Goal: Task Accomplishment & Management: Complete application form

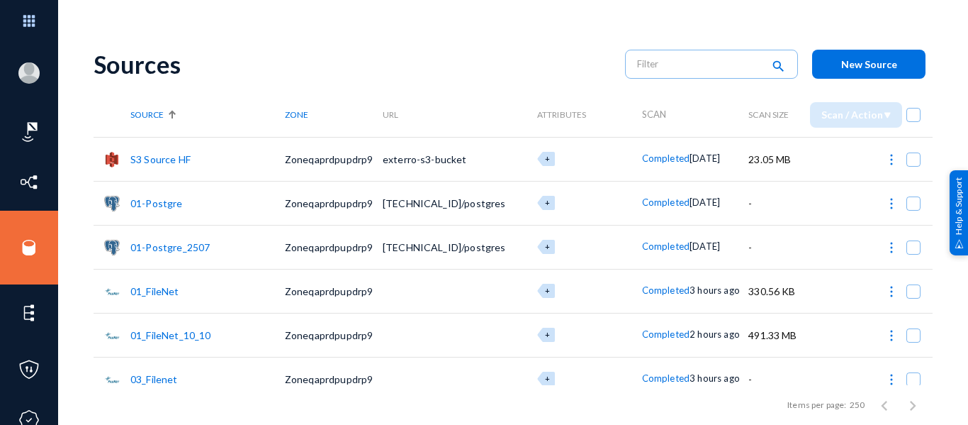
click at [851, 72] on button "New Source" at bounding box center [868, 64] width 113 height 29
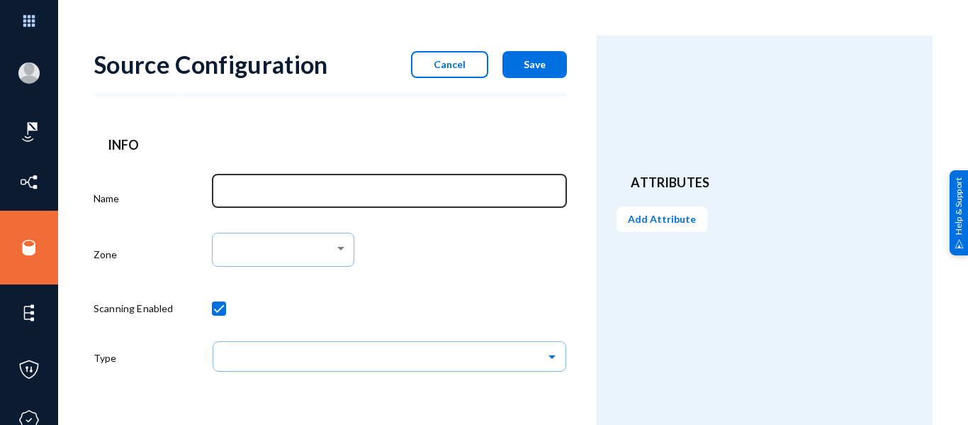
click at [386, 202] on div at bounding box center [390, 190] width 340 height 37
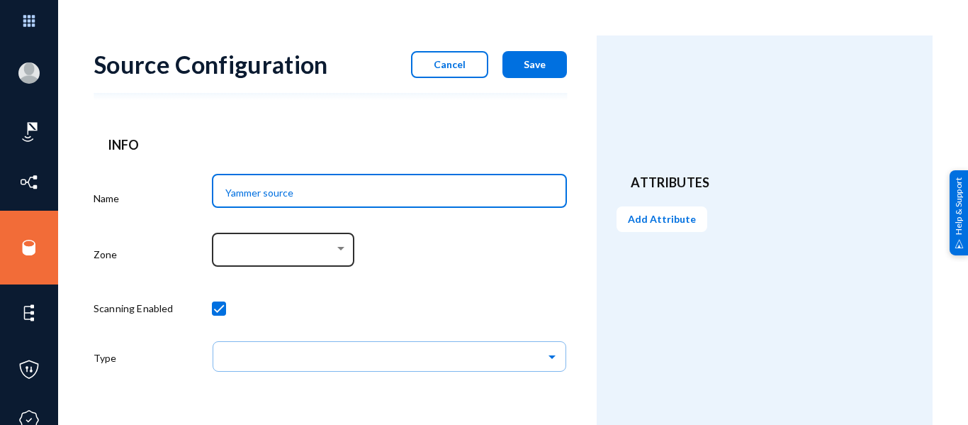
type input "Yammer source"
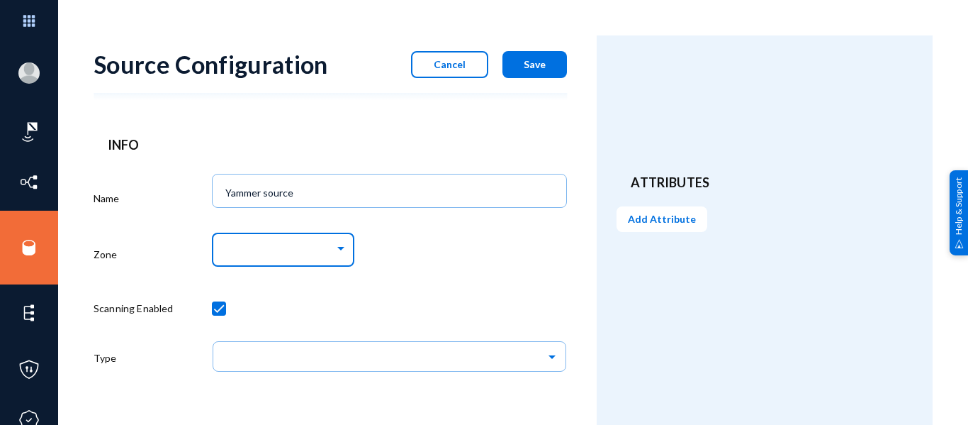
click at [322, 257] on div at bounding box center [286, 251] width 122 height 13
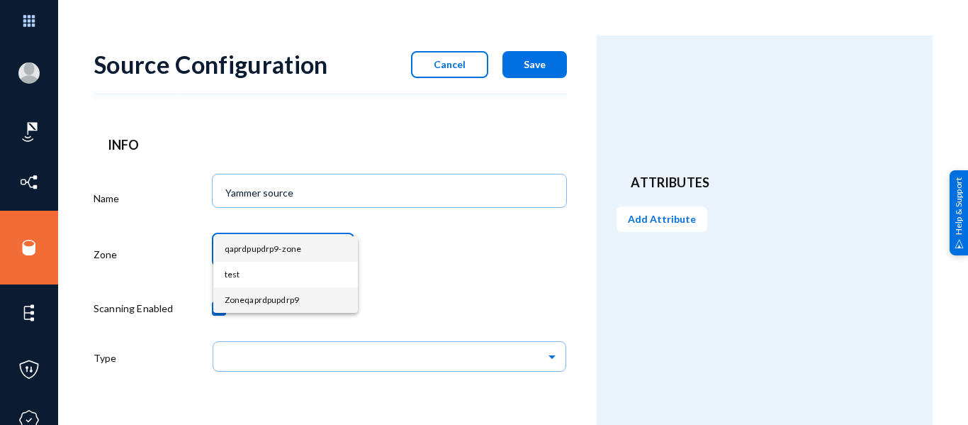
click at [296, 308] on span "Zoneqaprdpupdrp9" at bounding box center [286, 300] width 122 height 26
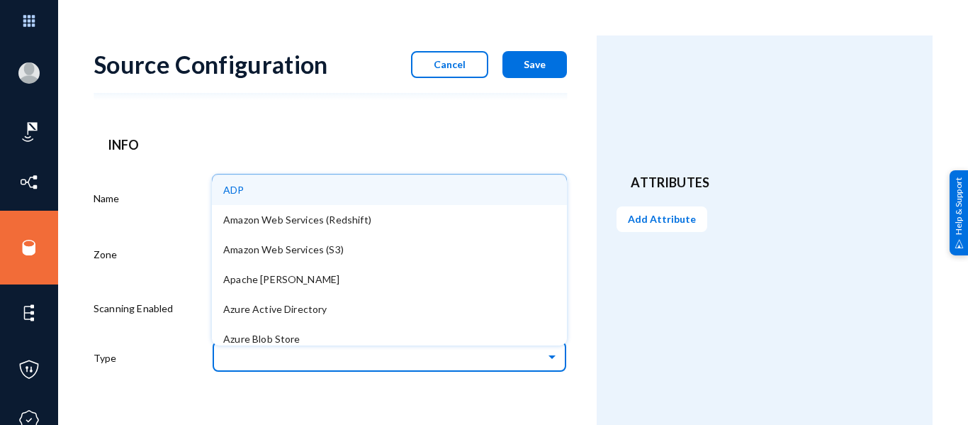
click at [301, 350] on input "text" at bounding box center [396, 356] width 341 height 24
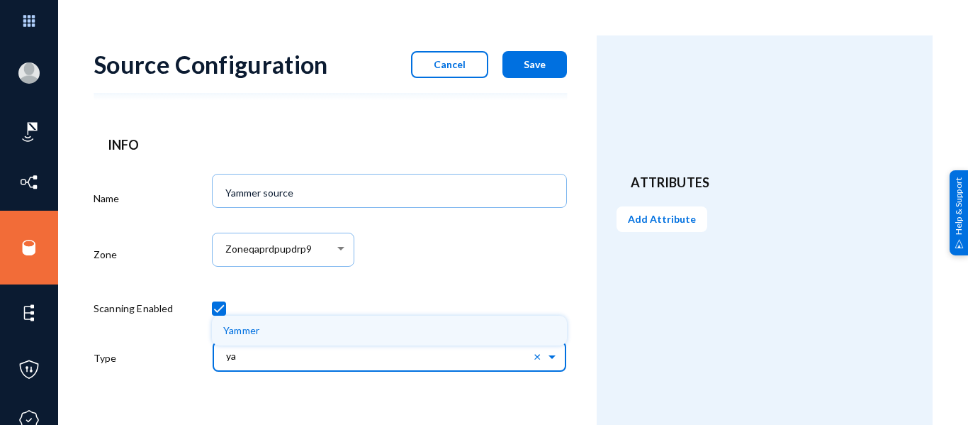
type input "yam"
click at [315, 333] on div "Yammer" at bounding box center [389, 330] width 355 height 30
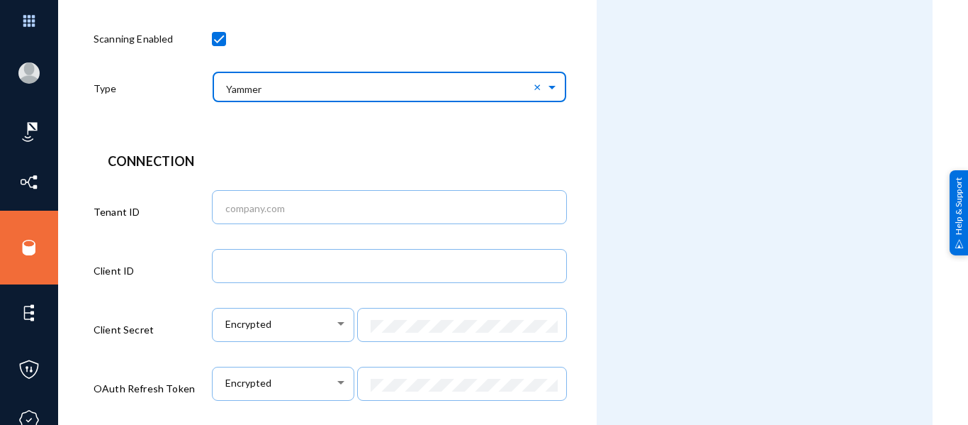
scroll to position [271, 0]
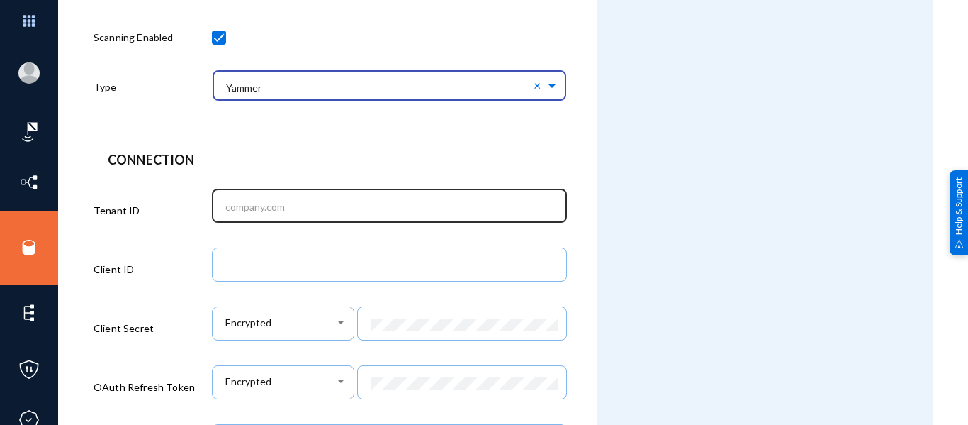
click at [364, 218] on div at bounding box center [390, 204] width 340 height 37
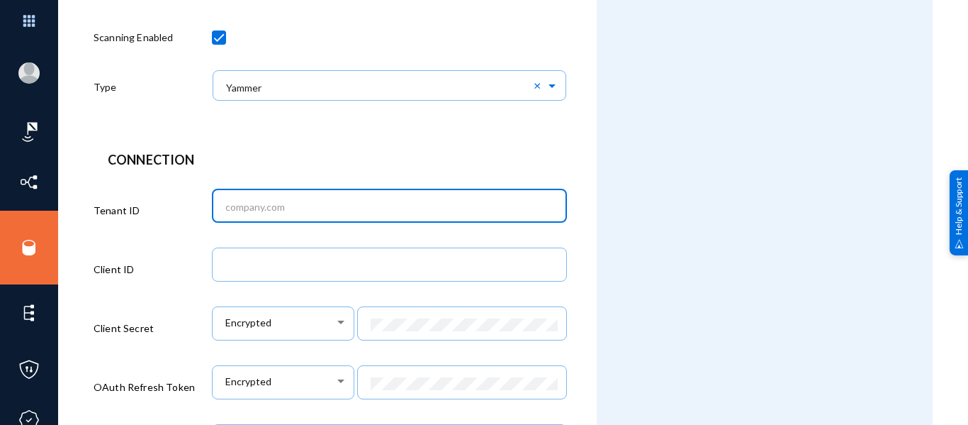
paste input "c56feb79-7d40-40f2-a027-7206b606b463"
type input "c56feb79-7d40-40f2-a027-7206b606b463"
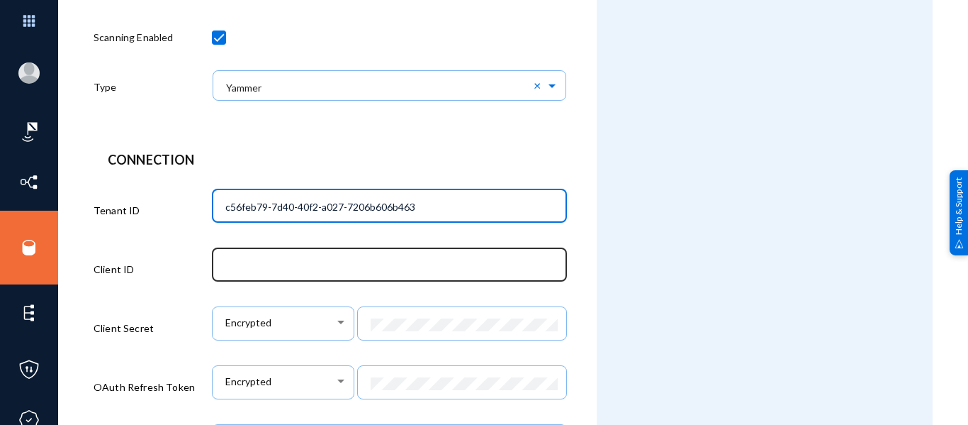
click at [320, 264] on input "text" at bounding box center [392, 265] width 335 height 13
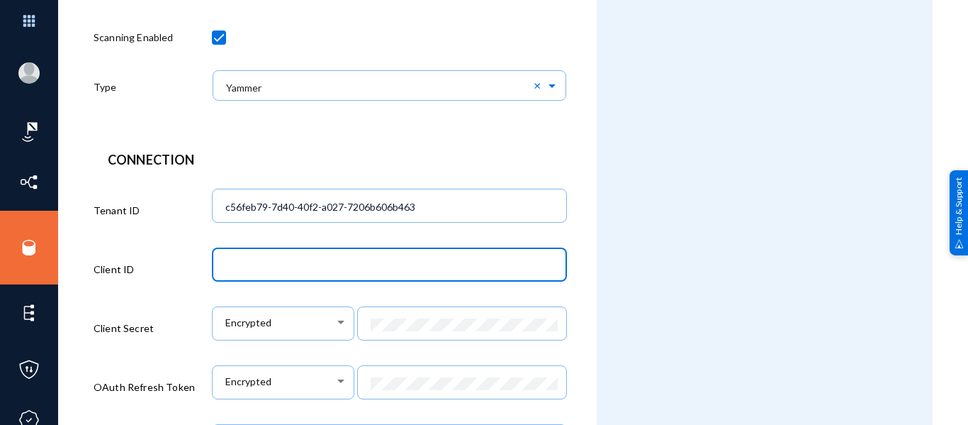
paste input "9a7ec49b-69ce-4207-927a-1fac56f670f8"
type input "9a7ec49b-69ce-4207-927a-1fac56f670f8"
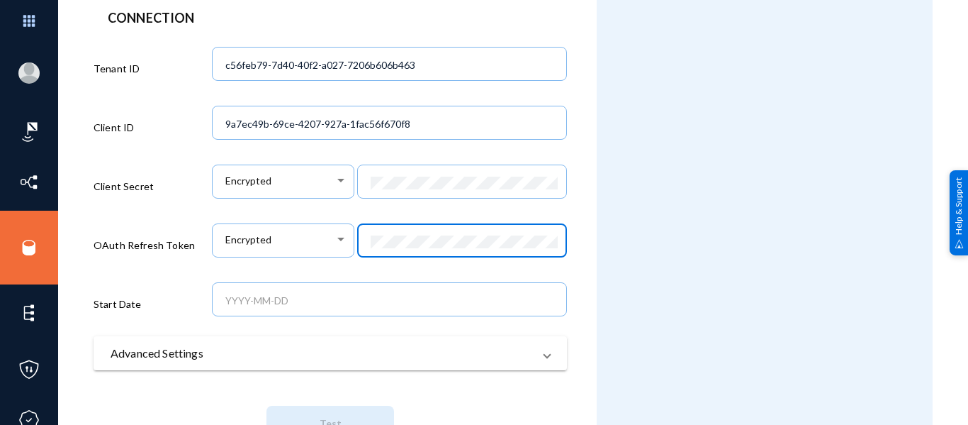
scroll to position [465, 0]
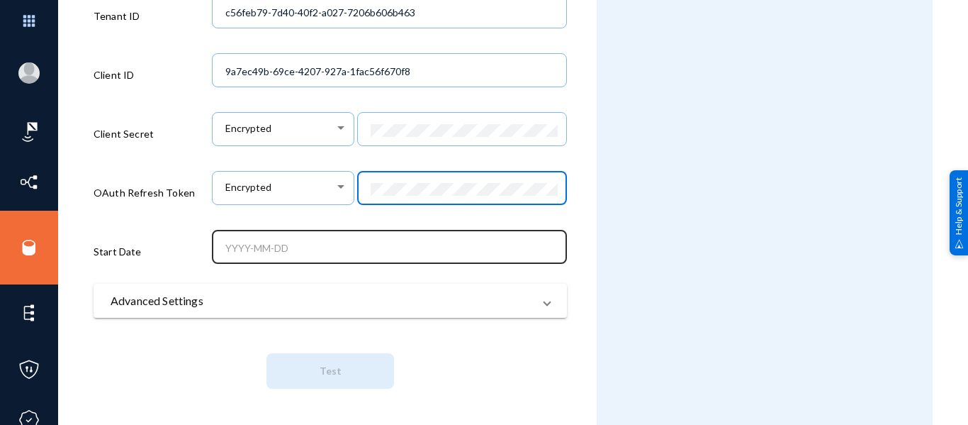
click at [331, 259] on div at bounding box center [390, 245] width 340 height 37
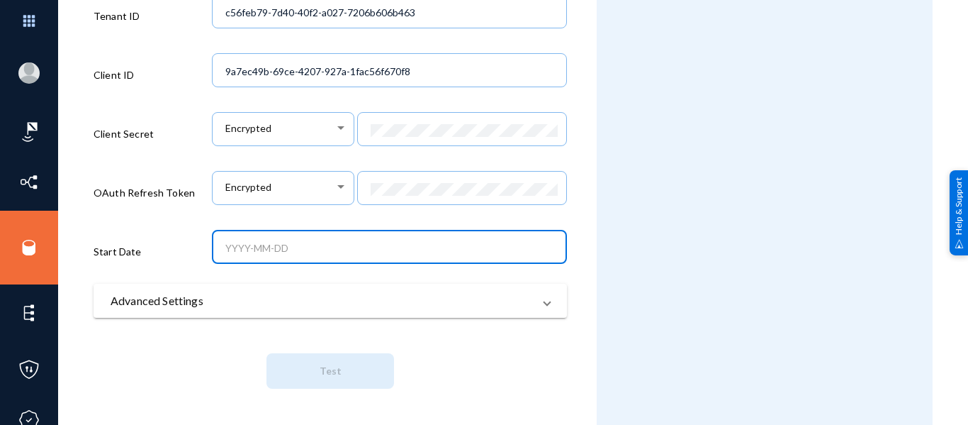
scroll to position [0, 0]
type input "1"
type input "2025-09-01"
click at [335, 376] on span "Test" at bounding box center [331, 370] width 22 height 12
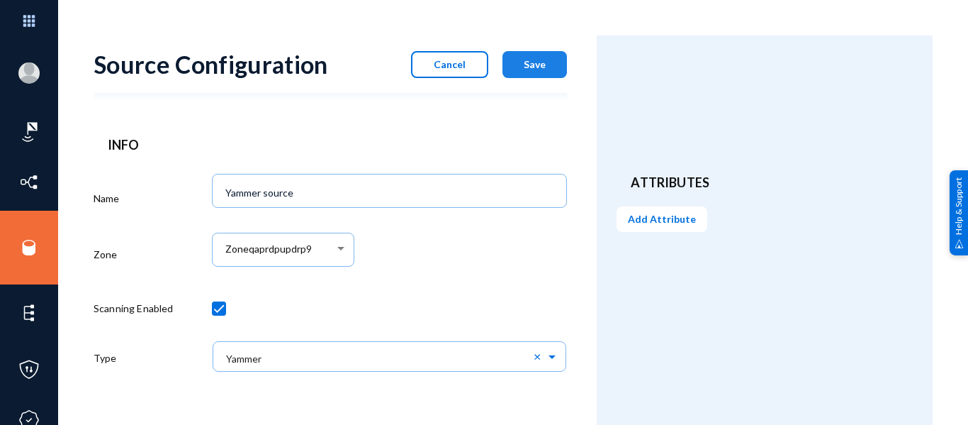
click at [531, 67] on span "Save" at bounding box center [535, 64] width 22 height 12
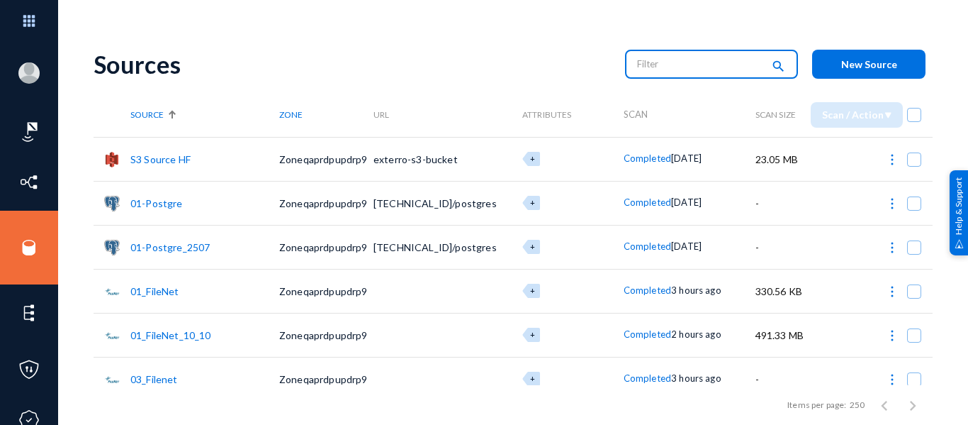
click at [674, 62] on input "text" at bounding box center [699, 63] width 125 height 21
type input "yammer"
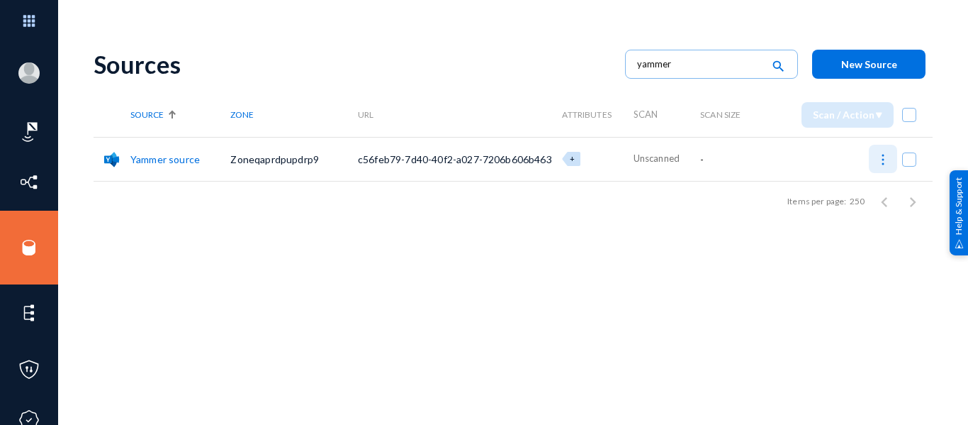
click at [879, 161] on img at bounding box center [883, 159] width 14 height 14
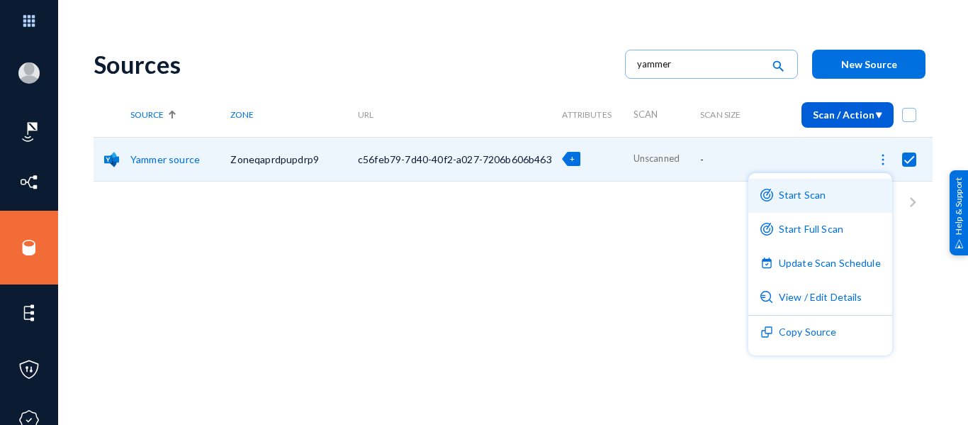
click at [845, 191] on button "Start Scan" at bounding box center [820, 196] width 144 height 34
checkbox input "false"
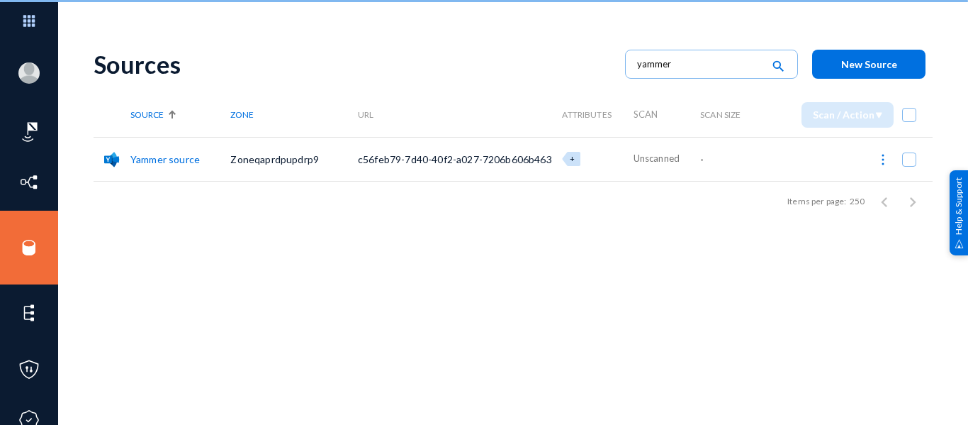
click at [761, 294] on div "Sources yammer search New Source Source Zone URL Attributes Scan Scan Size Scan…" at bounding box center [513, 247] width 839 height 425
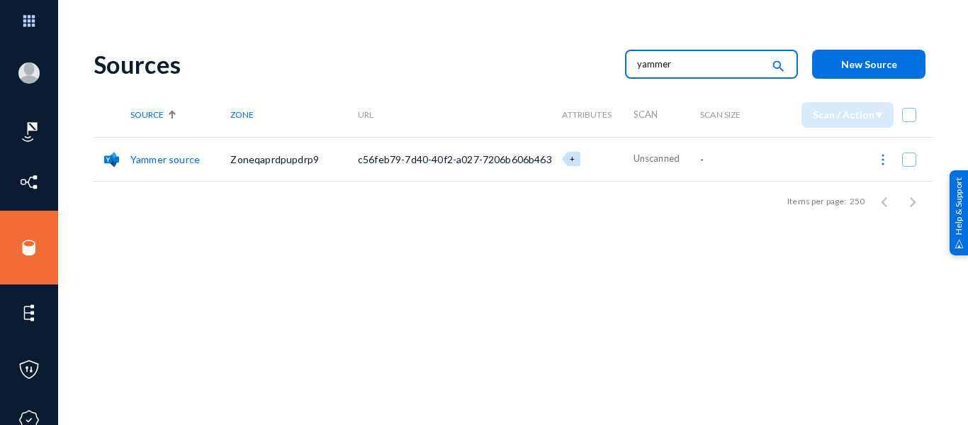
click at [674, 72] on input "yammer" at bounding box center [699, 63] width 125 height 21
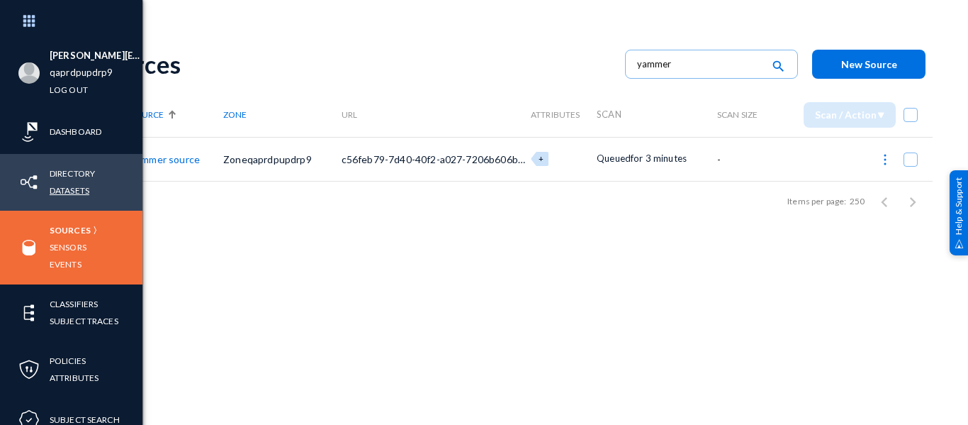
click at [83, 189] on link "Datasets" at bounding box center [70, 190] width 40 height 16
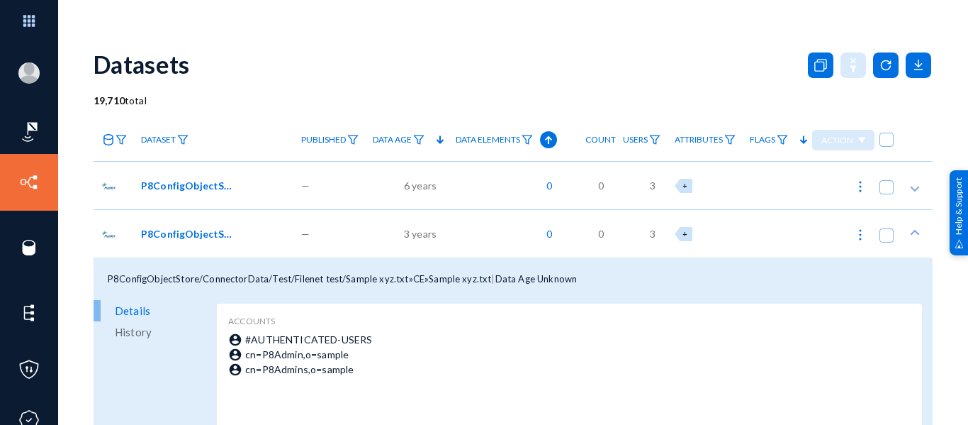
click at [212, 107] on div "19,710 total" at bounding box center [513, 100] width 839 height 15
click at [122, 138] on img at bounding box center [121, 140] width 11 height 10
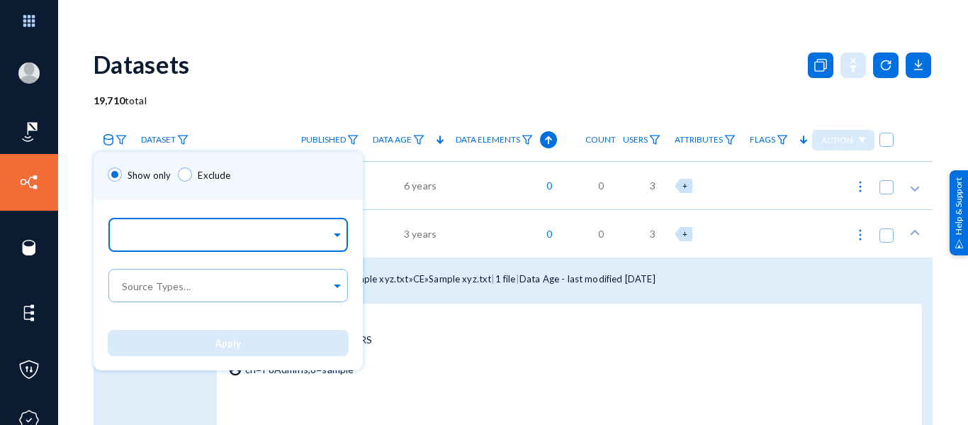
click at [179, 245] on div at bounding box center [225, 236] width 212 height 24
type input "yammer"
click at [180, 213] on div "Yammer source" at bounding box center [228, 207] width 241 height 30
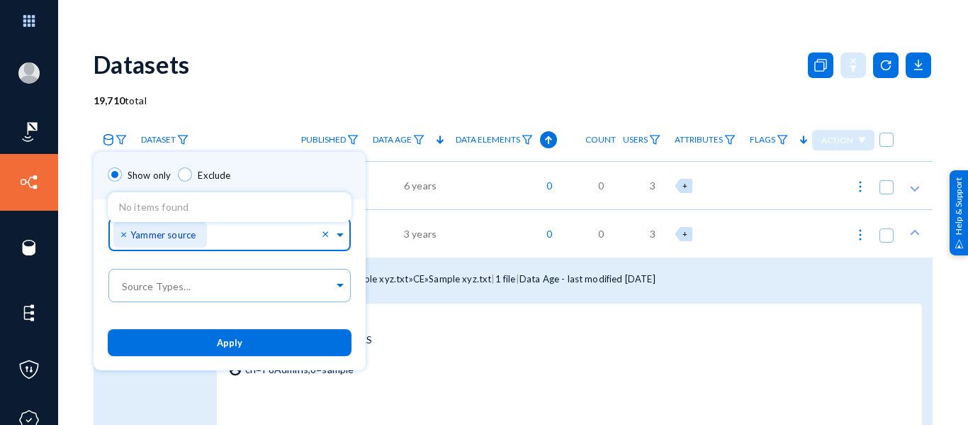
click at [179, 347] on button "Apply" at bounding box center [230, 342] width 244 height 26
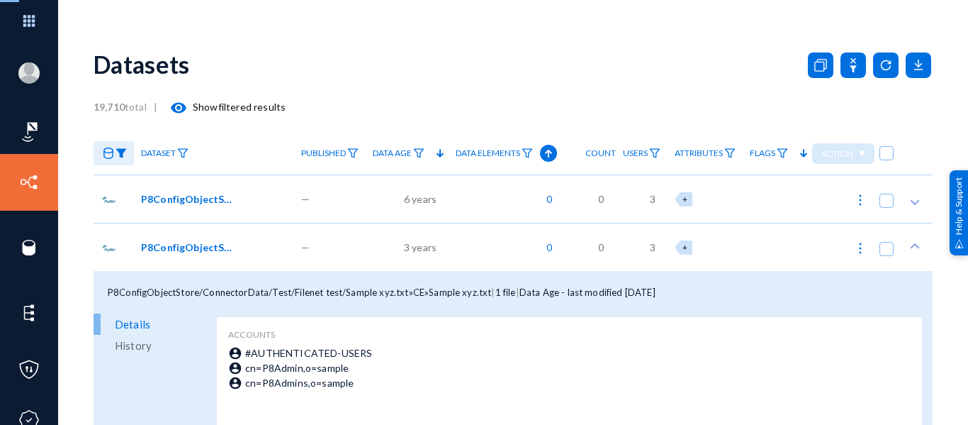
click at [453, 67] on div "Datasets" at bounding box center [513, 63] width 839 height 57
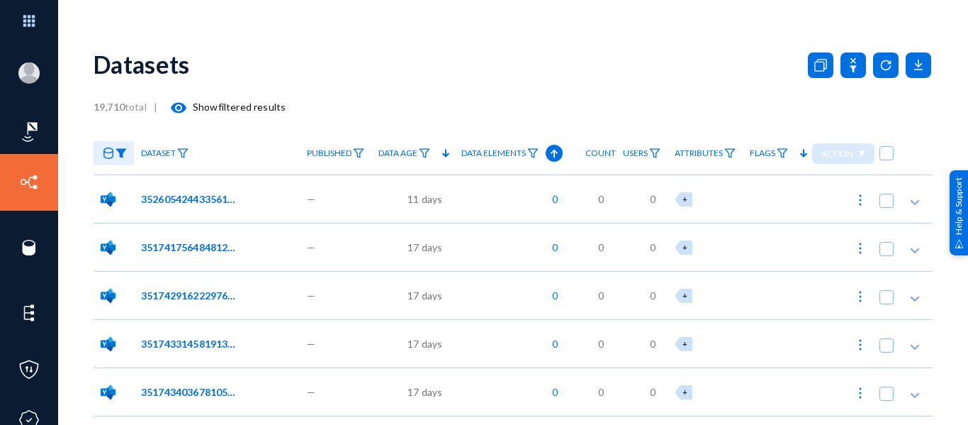
click at [527, 24] on div "govarthani.sivan@exterro.com qaprdpupdrp9 Log out Dashboard Directory Datasets …" at bounding box center [484, 212] width 968 height 425
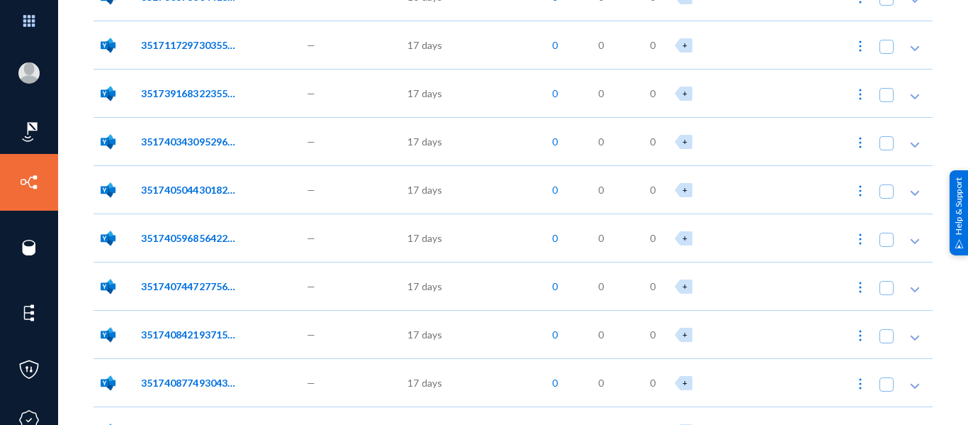
scroll to position [1502, 0]
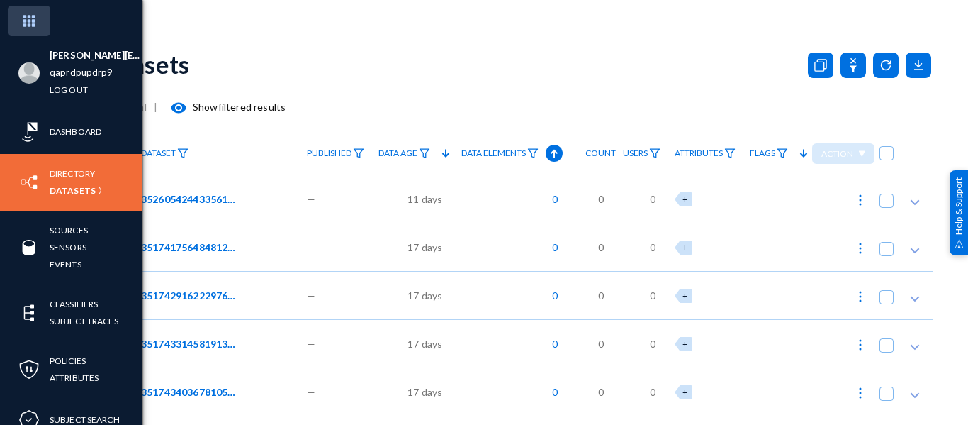
click at [26, 9] on img at bounding box center [29, 21] width 43 height 30
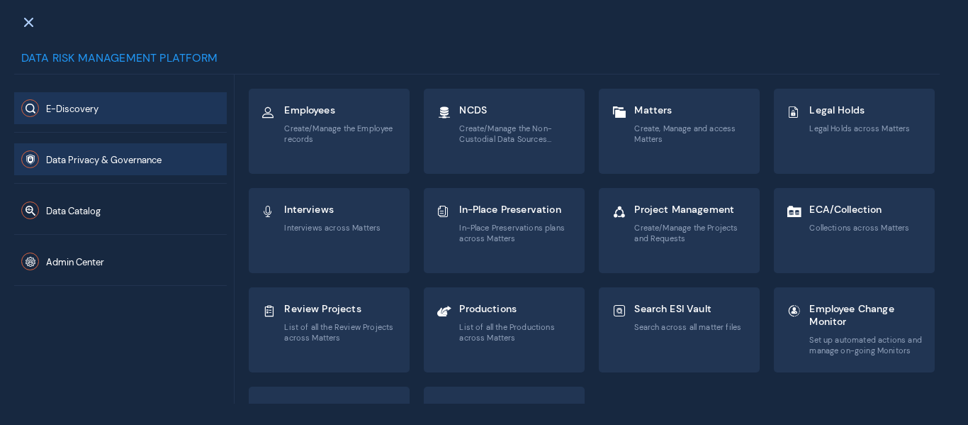
click at [125, 166] on button "Data Privacy & Governance" at bounding box center [120, 159] width 213 height 32
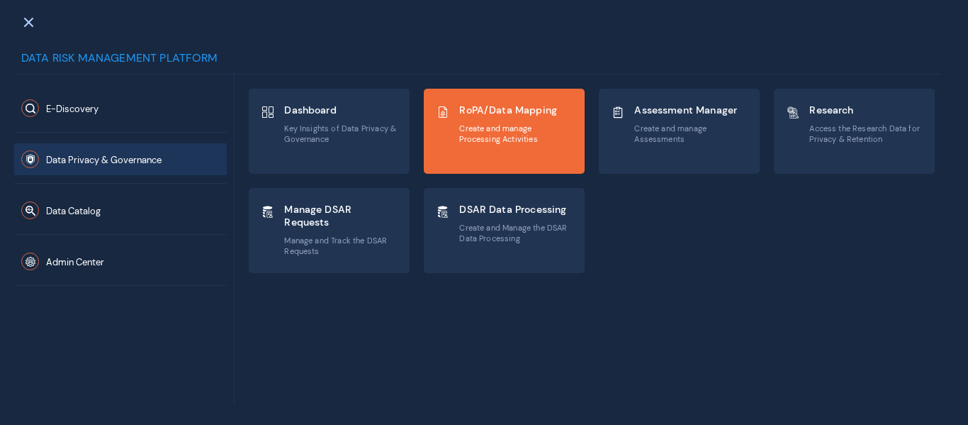
click at [503, 123] on div "RoPA/Data Mapping Create and manage Processing Activities" at bounding box center [516, 123] width 114 height 47
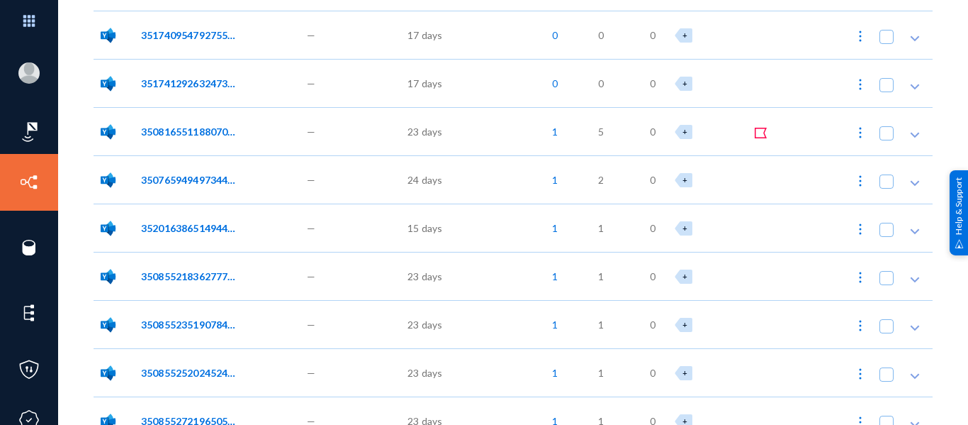
scroll to position [1900, 0]
click at [464, 131] on div "1" at bounding box center [512, 130] width 116 height 48
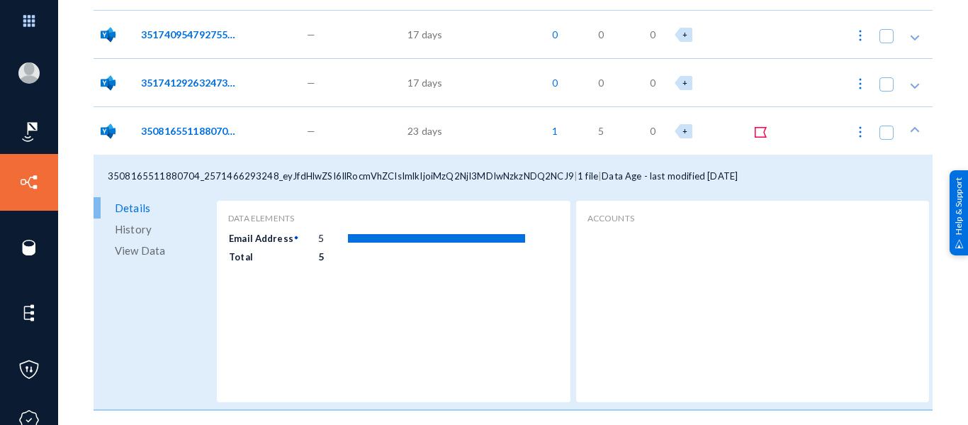
click at [464, 131] on div "1" at bounding box center [512, 130] width 116 height 48
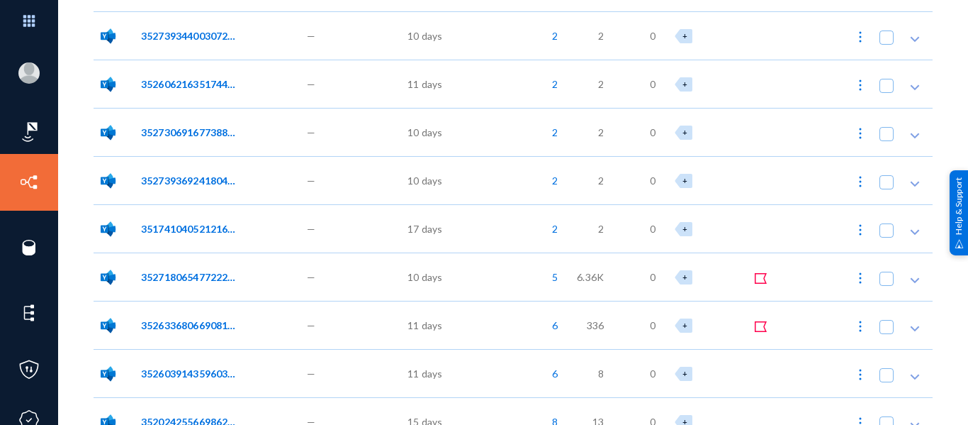
scroll to position [2883, 0]
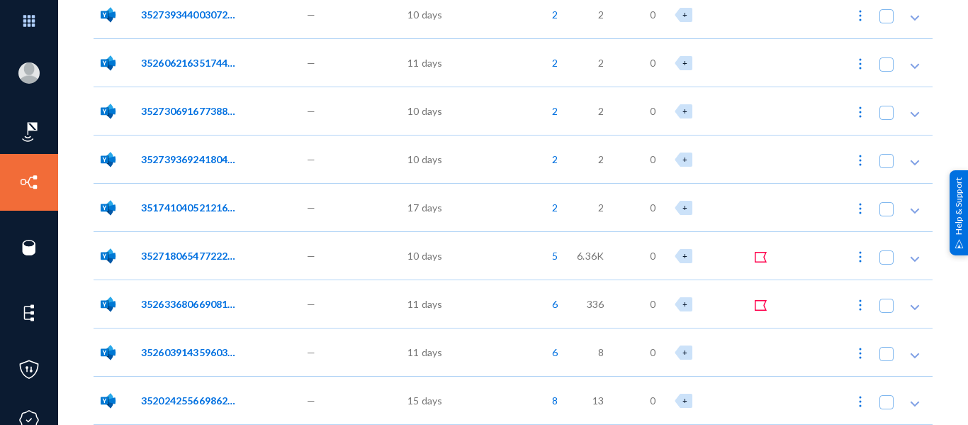
click at [500, 351] on div "6" at bounding box center [512, 351] width 116 height 48
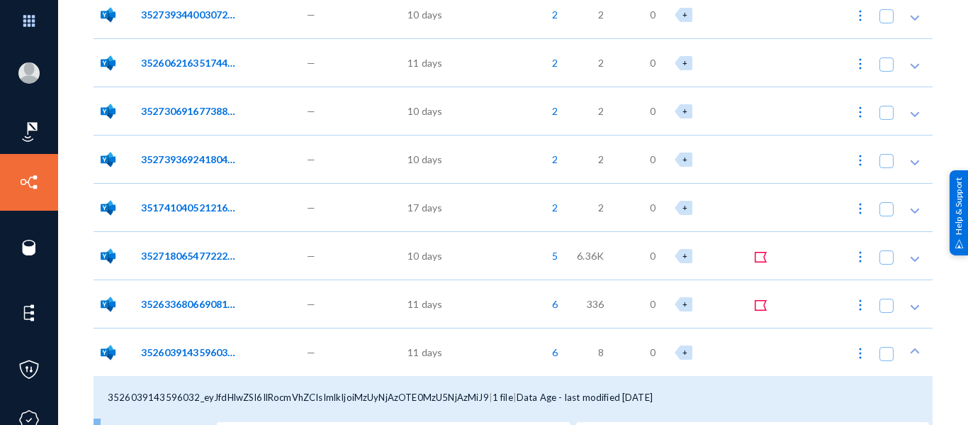
scroll to position [3139, 0]
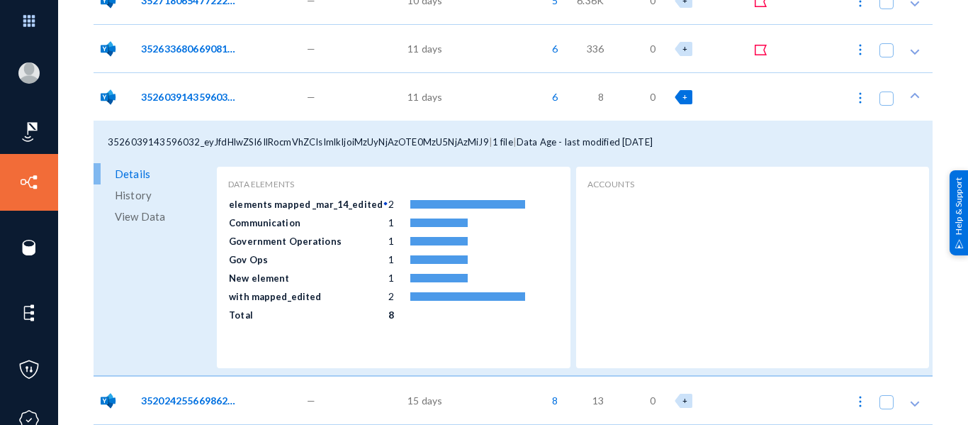
click at [683, 97] on span "+" at bounding box center [685, 96] width 5 height 9
checkbox input "true"
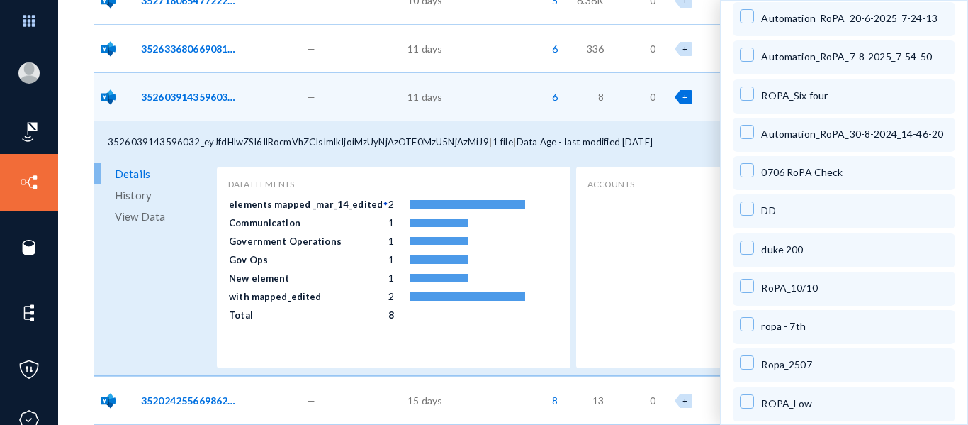
scroll to position [1659, 0]
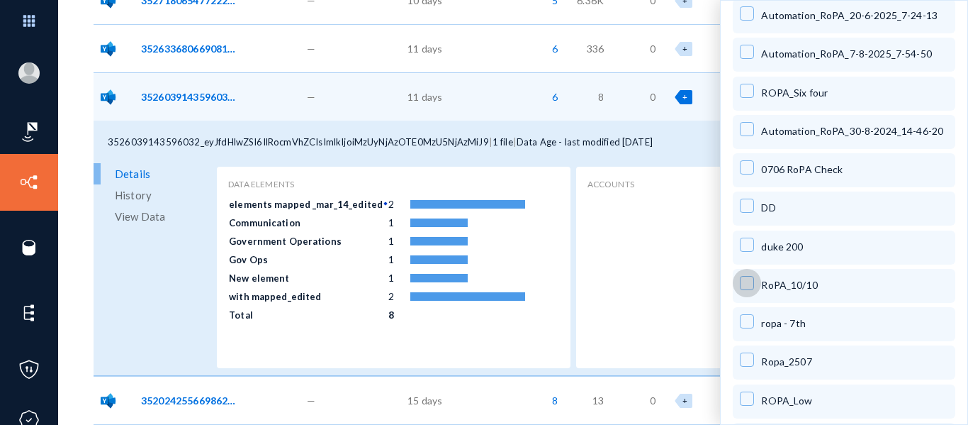
click at [748, 281] on span at bounding box center [747, 283] width 14 height 14
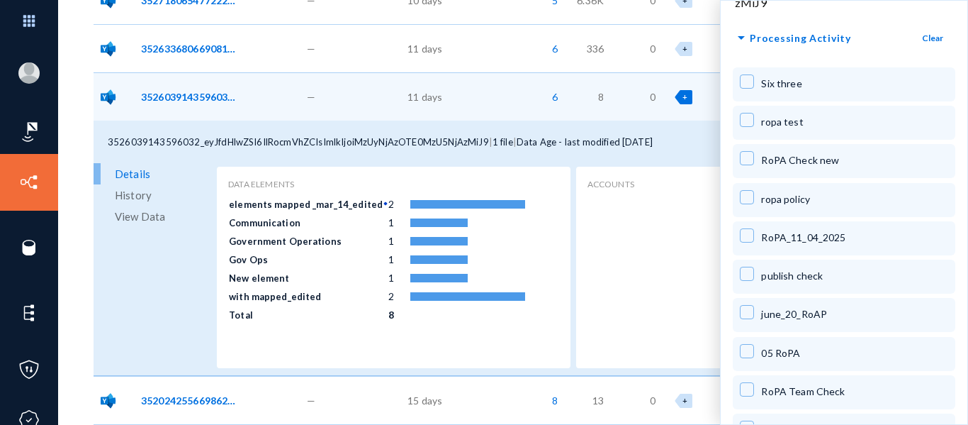
scroll to position [0, 0]
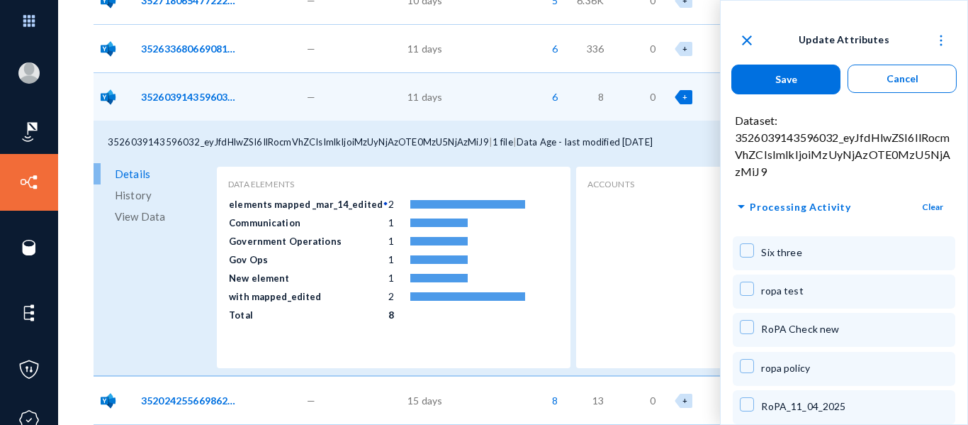
click at [783, 79] on span "Save" at bounding box center [786, 79] width 22 height 12
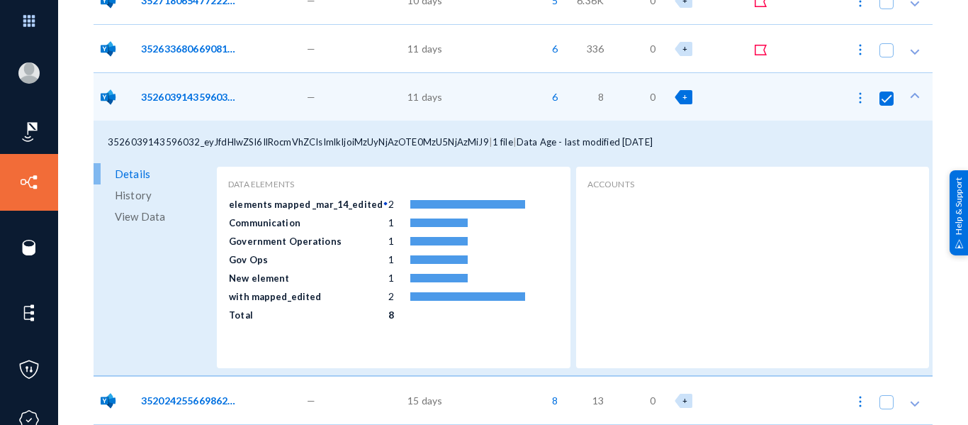
checkbox input "false"
click at [858, 98] on img at bounding box center [860, 98] width 14 height 14
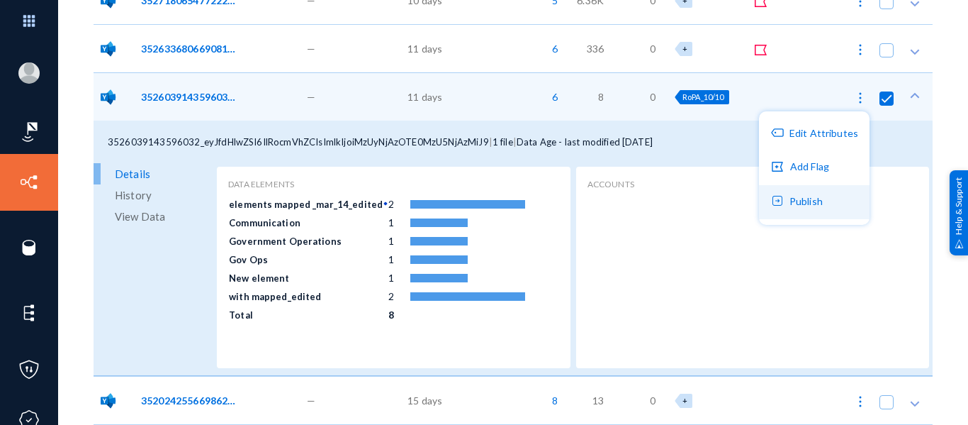
click at [804, 213] on button "Publish" at bounding box center [814, 202] width 111 height 34
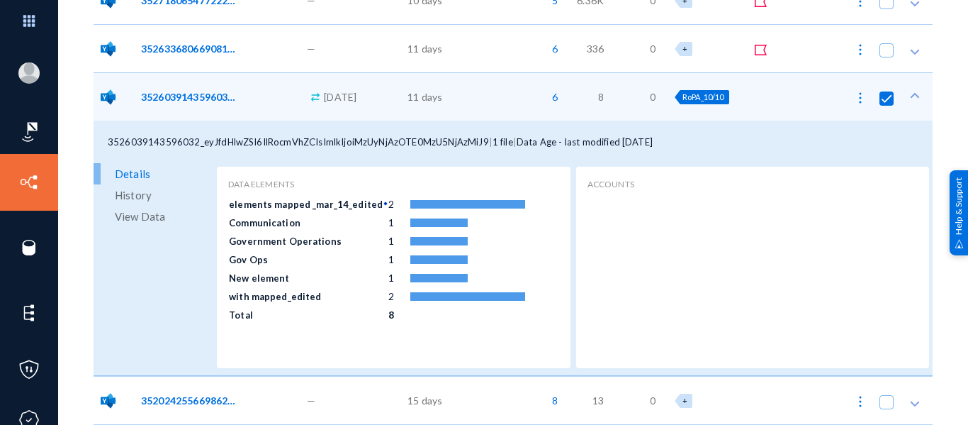
click at [474, 84] on div "6" at bounding box center [512, 96] width 116 height 48
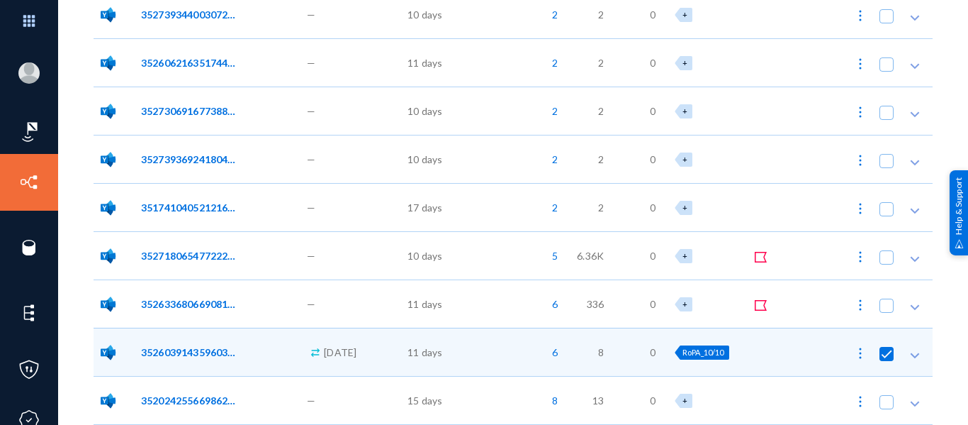
click at [511, 359] on div "6" at bounding box center [512, 351] width 116 height 48
